Goal: Transaction & Acquisition: Purchase product/service

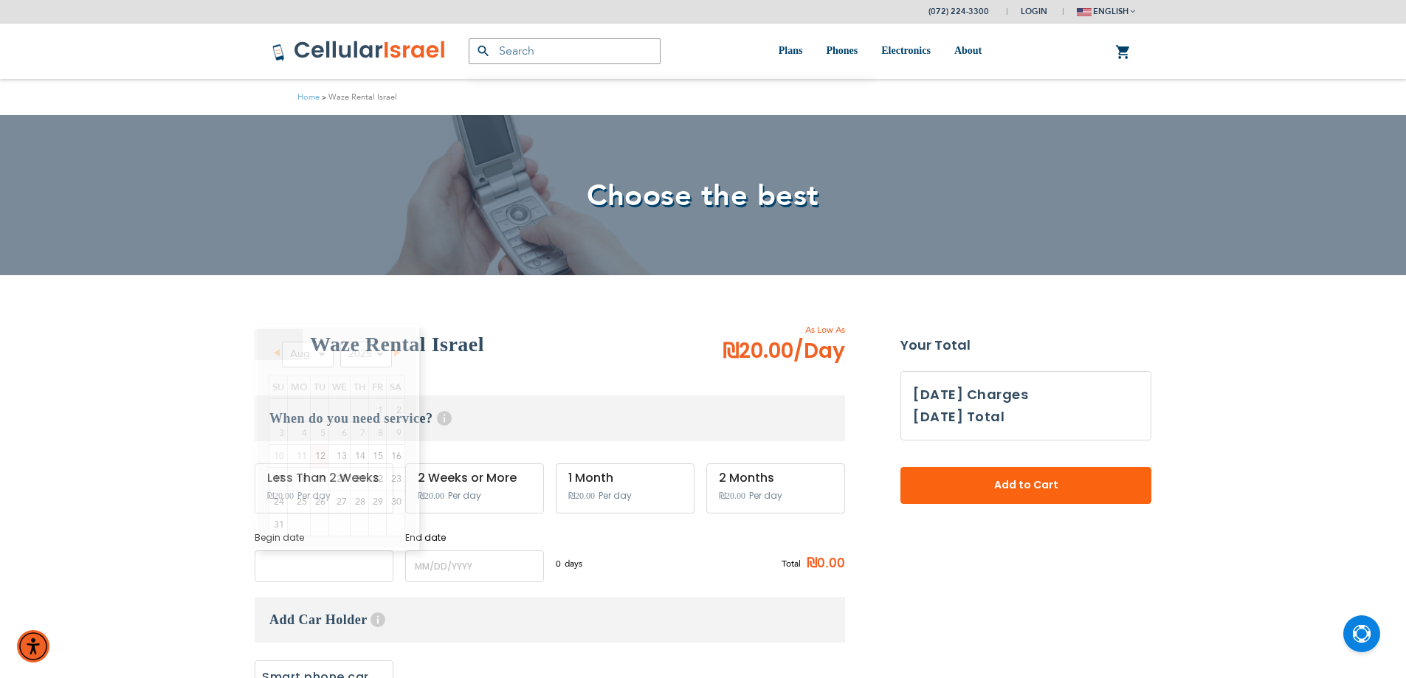
click at [345, 577] on input "name" at bounding box center [324, 567] width 139 height 32
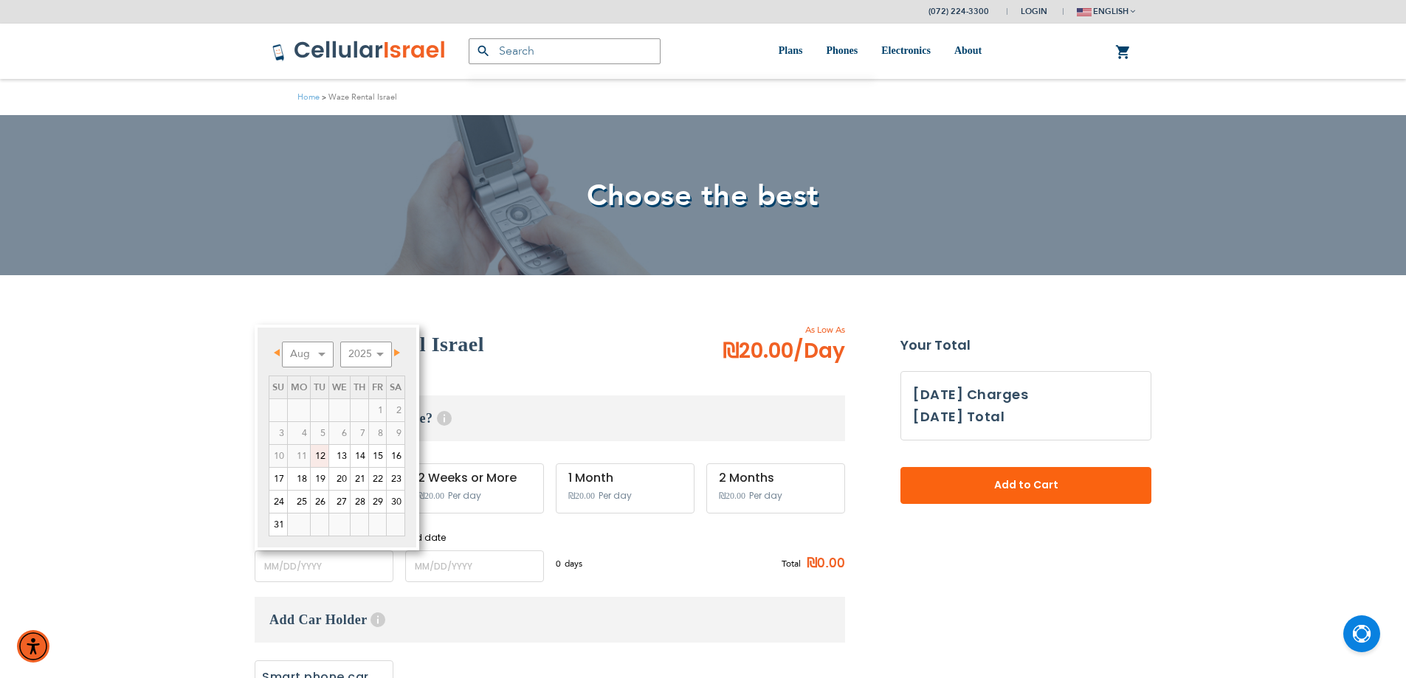
click at [324, 456] on link "12" at bounding box center [320, 456] width 18 height 22
type input "[DATE]"
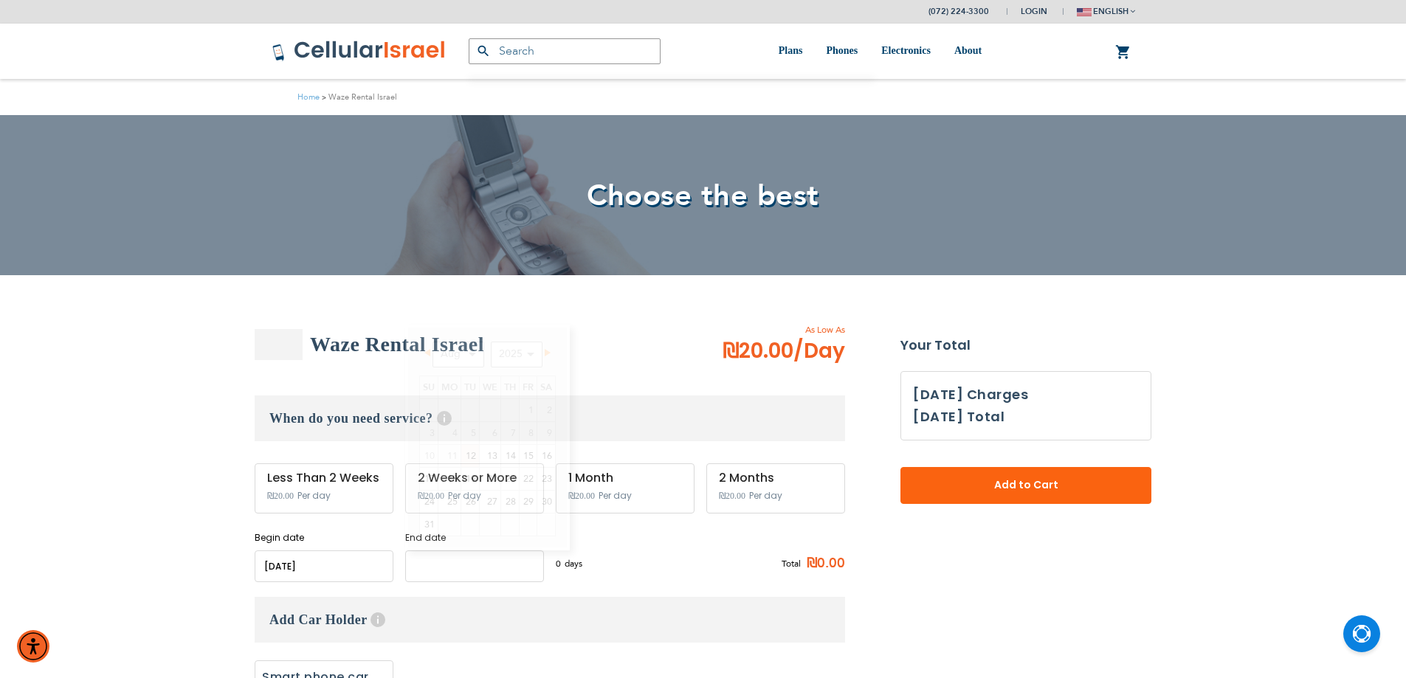
click at [455, 560] on input "name" at bounding box center [474, 567] width 139 height 32
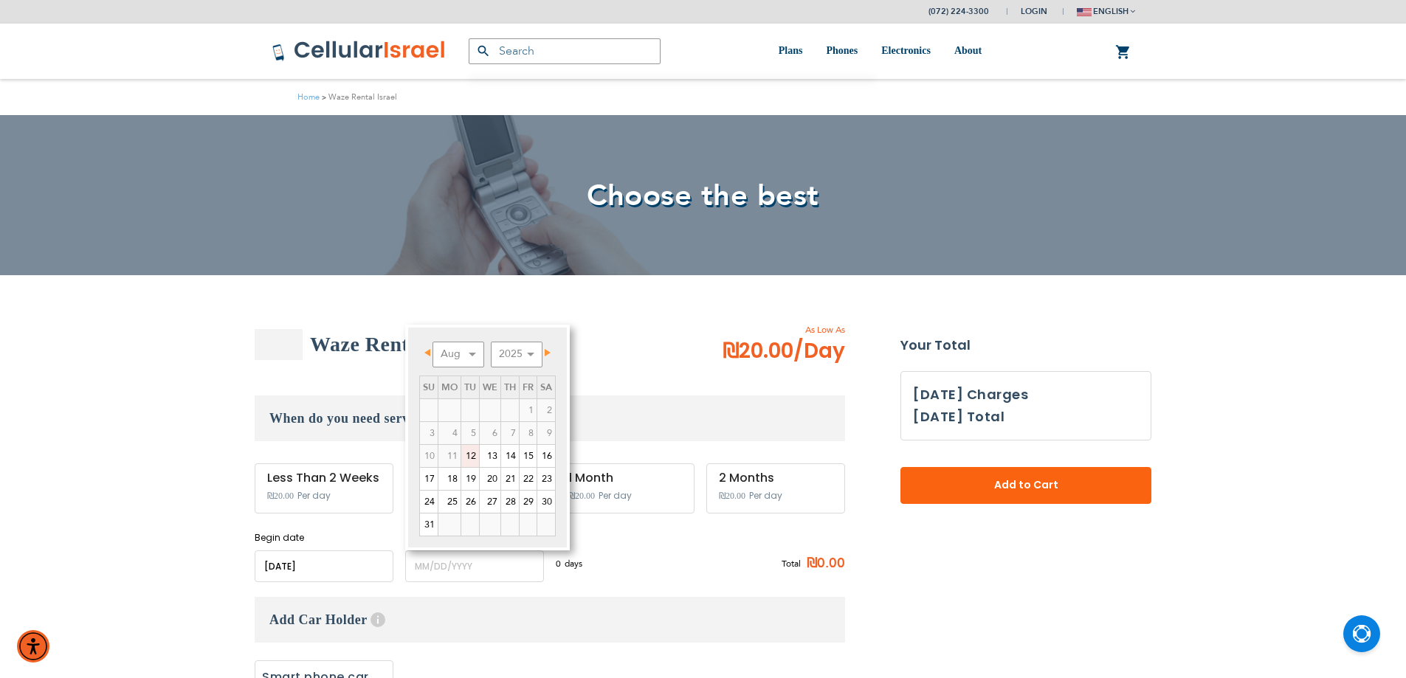
click at [474, 456] on link "12" at bounding box center [470, 456] width 18 height 22
type input "[DATE]"
